Goal: Task Accomplishment & Management: Manage account settings

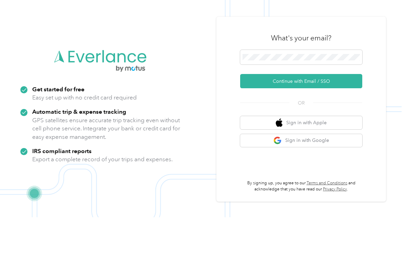
scroll to position [22, 0]
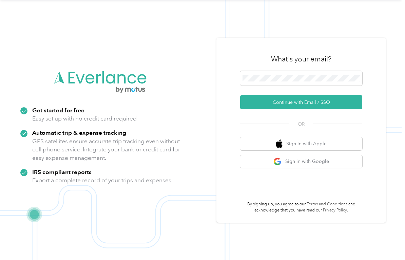
click at [323, 103] on button "Continue with Email / SSO" at bounding box center [301, 102] width 122 height 14
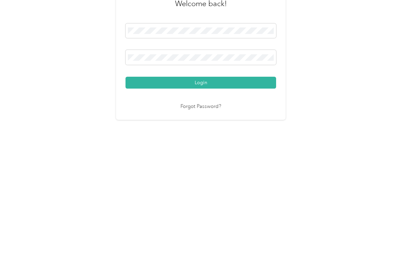
click at [229, 166] on button "Login" at bounding box center [201, 172] width 151 height 12
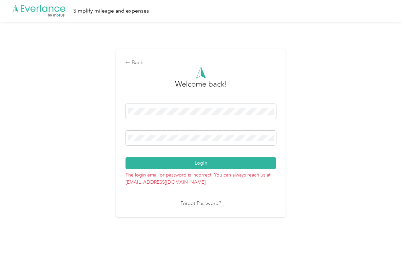
click at [213, 204] on link "Forgot Password?" at bounding box center [201, 204] width 41 height 8
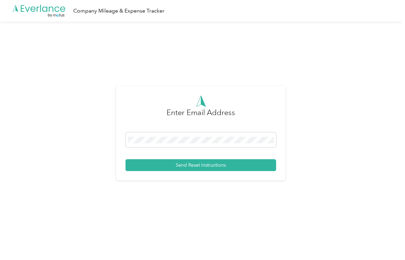
click at [212, 164] on button "Send Reset Instructions" at bounding box center [201, 165] width 151 height 12
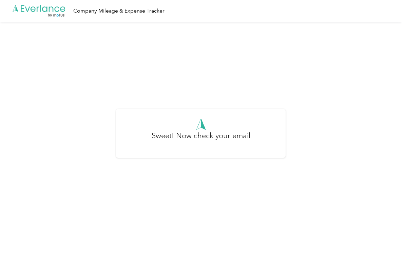
click at [238, 135] on h3 "Sweet! Now check your email" at bounding box center [201, 139] width 99 height 18
